Goal: Find contact information: Find contact information

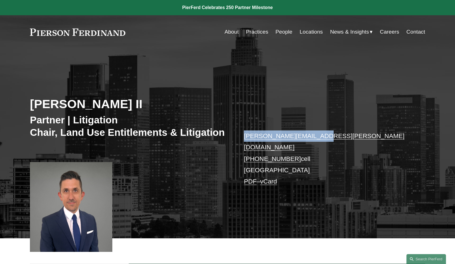
drag, startPoint x: 318, startPoint y: 138, endPoint x: 237, endPoint y: 140, distance: 80.4
click at [237, 140] on div "Paul Beard II Partner | Litigation Chair, Land Use Entitlements & Litigation pa…" at bounding box center [227, 150] width 455 height 176
copy link "paul.beard@pierferd.com"
click at [191, 208] on div "Paul Beard II Partner | Litigation Chair, Land Use Entitlements & Litigation pa…" at bounding box center [227, 150] width 455 height 176
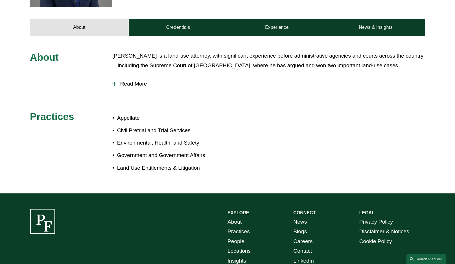
scroll to position [259, 0]
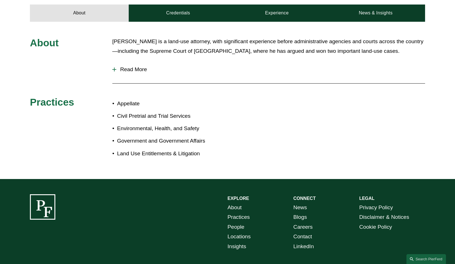
click at [125, 66] on span "Read More" at bounding box center [270, 69] width 308 height 6
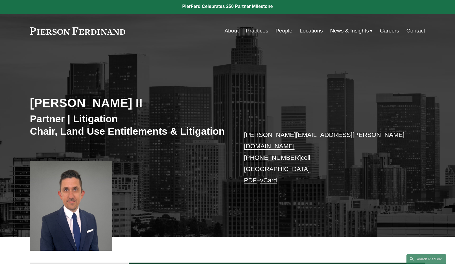
scroll to position [0, 0]
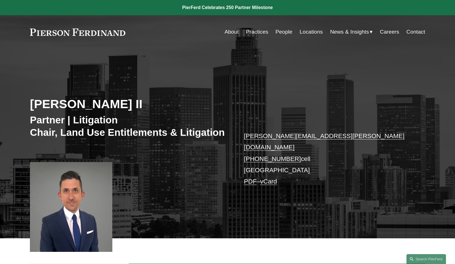
click at [303, 34] on link "Locations" at bounding box center [310, 32] width 23 height 11
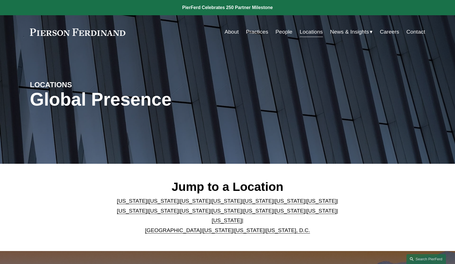
click at [156, 204] on link "[US_STATE]" at bounding box center [163, 201] width 30 height 6
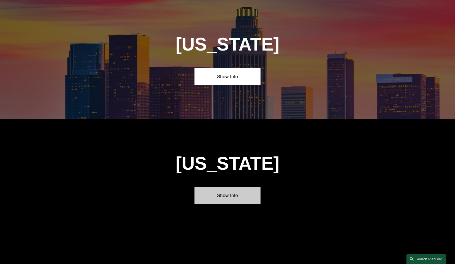
scroll to position [370, 0]
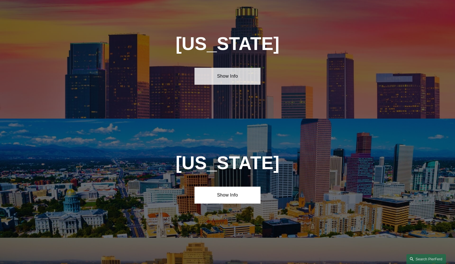
click at [234, 77] on link "Show Info" at bounding box center [227, 76] width 66 height 17
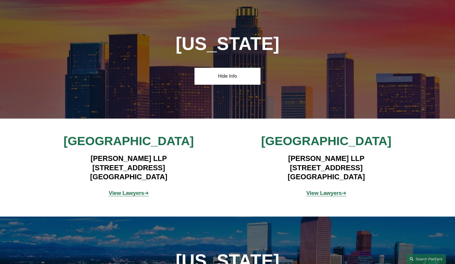
drag, startPoint x: 75, startPoint y: 166, endPoint x: 173, endPoint y: 181, distance: 99.5
click at [173, 181] on h4 "[PERSON_NAME] LLP [STREET_ADDRESS]" at bounding box center [128, 167] width 164 height 27
copy h4 "[STREET_ADDRESS]"
